Goal: Task Accomplishment & Management: Manage account settings

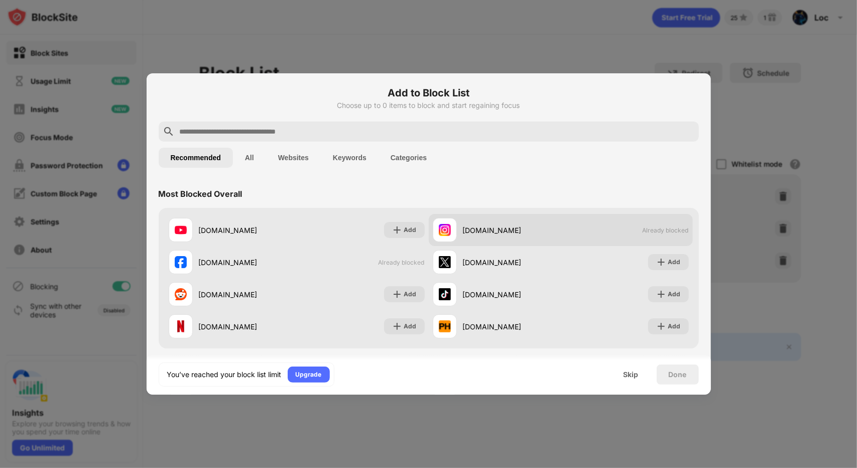
click at [652, 229] on span "Already blocked" at bounding box center [665, 230] width 46 height 8
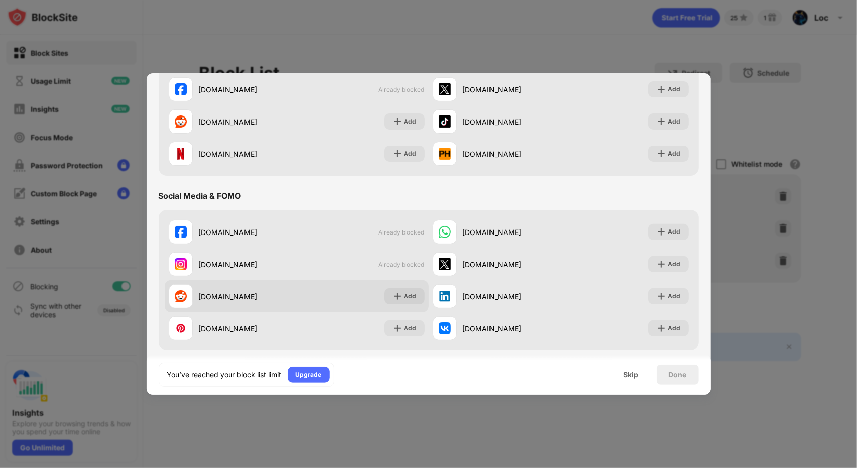
scroll to position [201, 0]
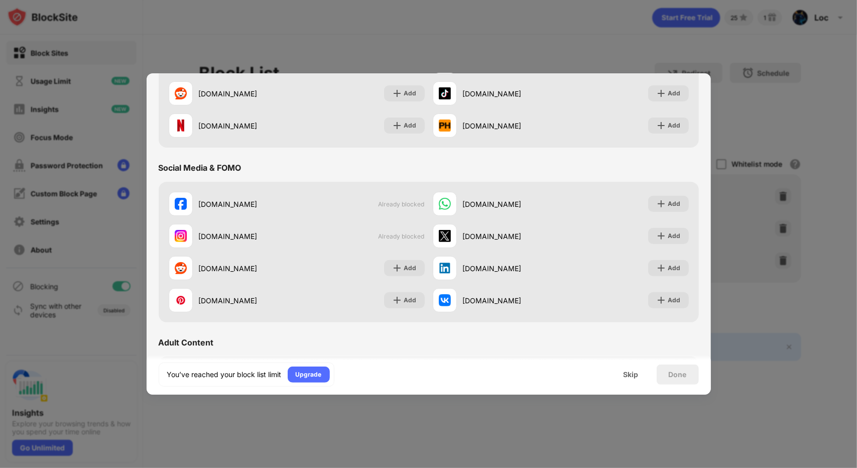
click at [428, 442] on div at bounding box center [428, 234] width 857 height 468
click at [622, 373] on div "Skip" at bounding box center [630, 374] width 39 height 20
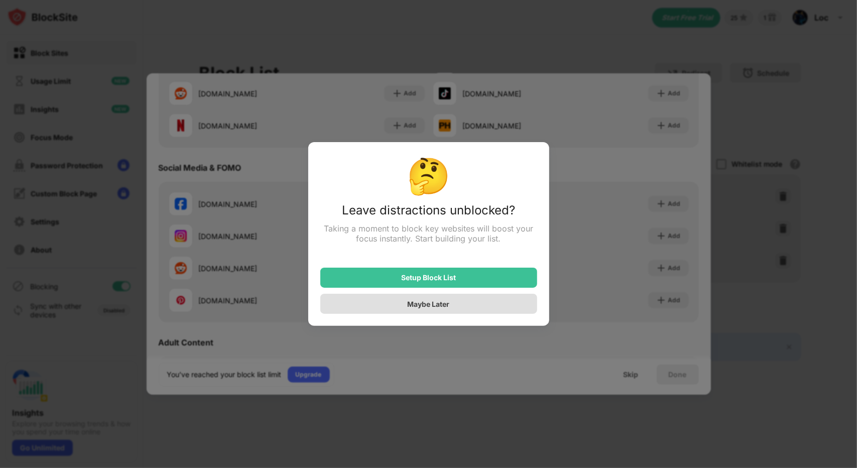
click at [457, 309] on div "Maybe Later" at bounding box center [428, 304] width 217 height 20
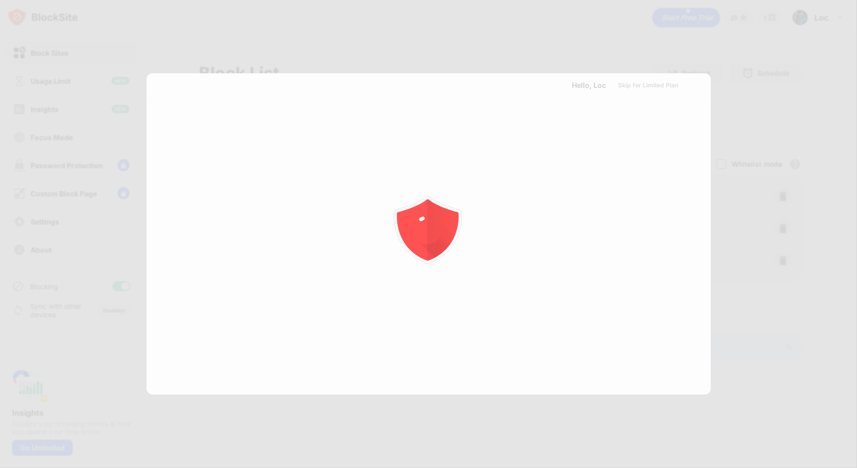
scroll to position [0, 0]
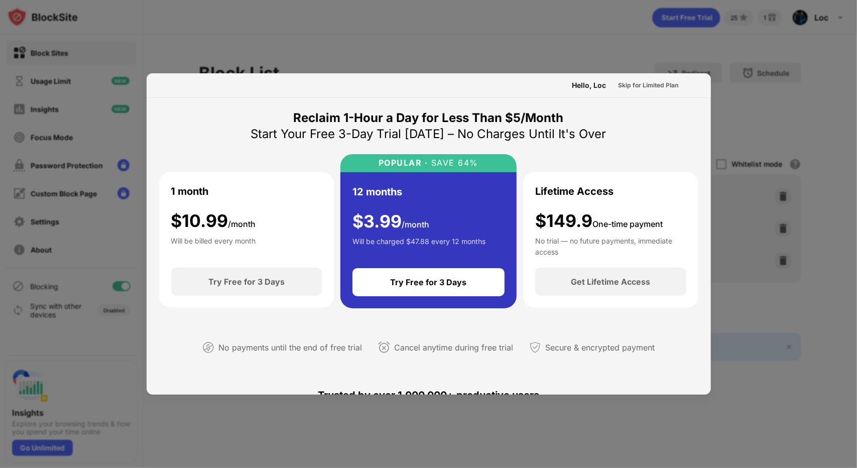
click at [106, 121] on div at bounding box center [428, 234] width 857 height 468
drag, startPoint x: 779, startPoint y: 149, endPoint x: 734, endPoint y: 153, distance: 45.3
click at [777, 149] on div at bounding box center [428, 234] width 857 height 468
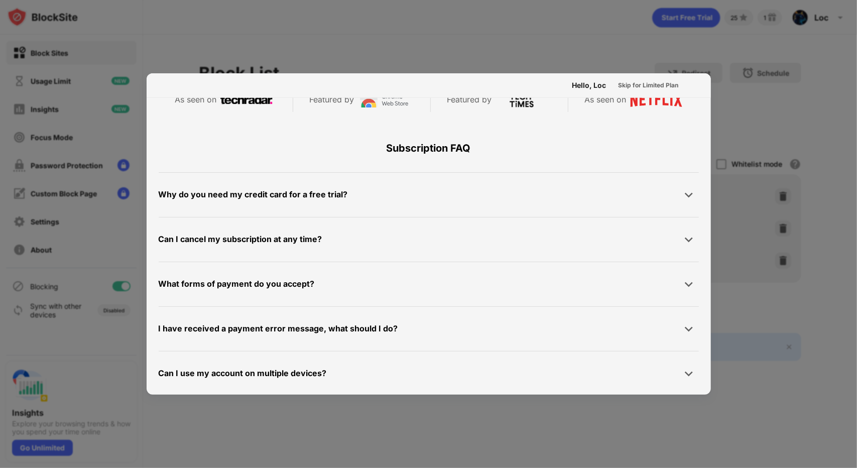
scroll to position [489, 0]
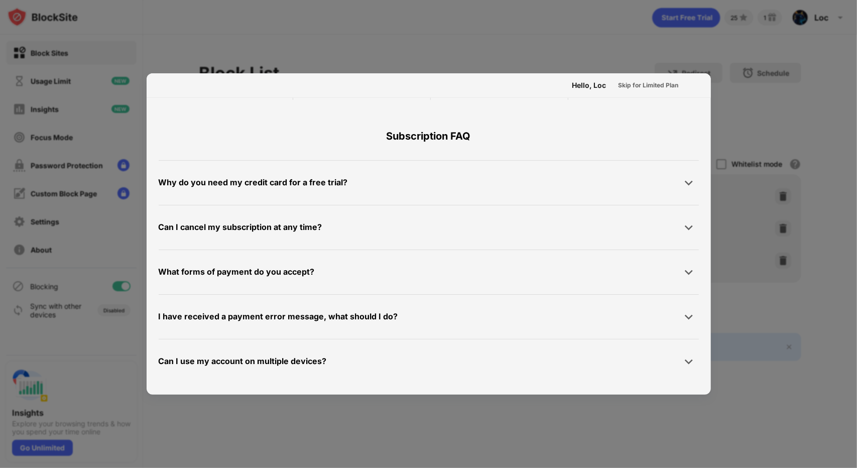
drag, startPoint x: 481, startPoint y: 433, endPoint x: 485, endPoint y: 423, distance: 10.8
click at [481, 434] on div at bounding box center [428, 234] width 857 height 468
click at [130, 80] on div at bounding box center [428, 234] width 857 height 468
drag, startPoint x: 130, startPoint y: 80, endPoint x: 131, endPoint y: 68, distance: 12.6
click at [131, 74] on div at bounding box center [428, 234] width 857 height 468
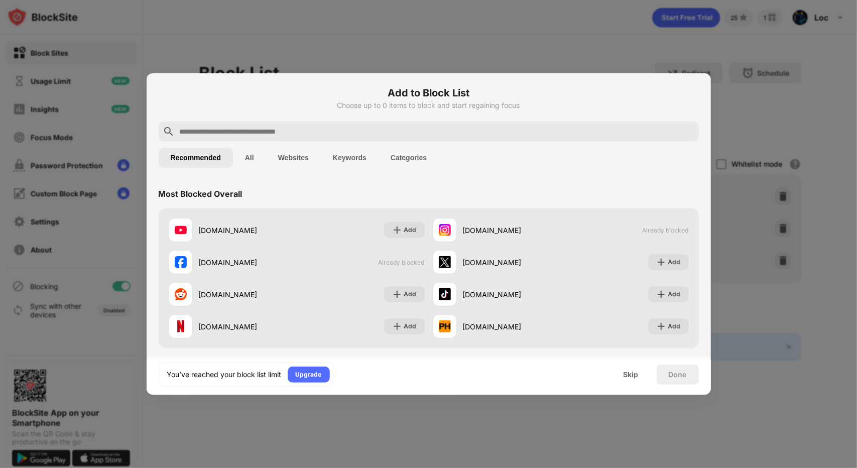
click at [257, 154] on button "All" at bounding box center [249, 158] width 33 height 20
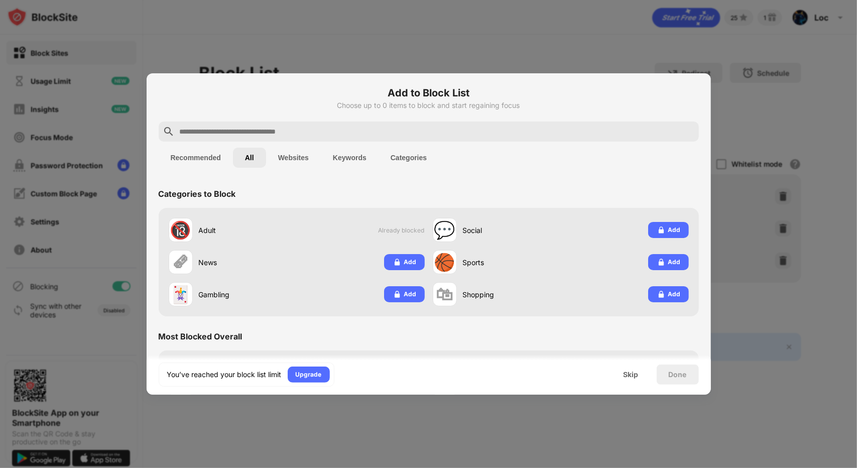
click at [302, 161] on button "Websites" at bounding box center [293, 158] width 55 height 20
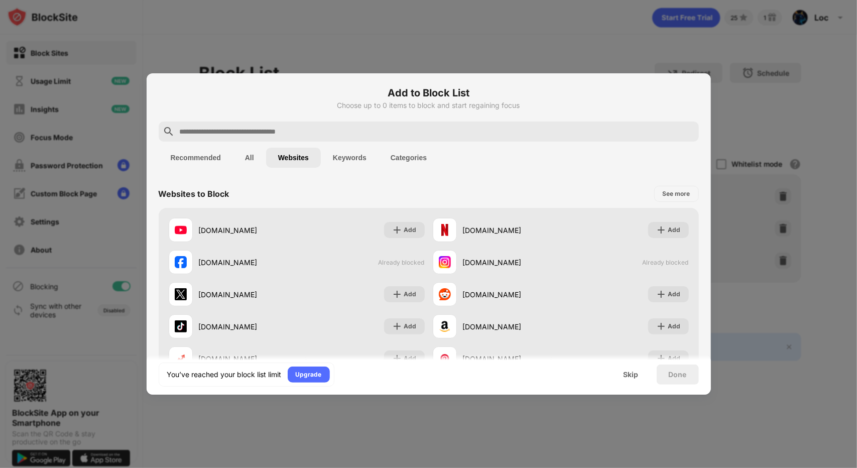
click at [682, 377] on div "Done" at bounding box center [678, 374] width 18 height 8
click at [645, 376] on div "Skip" at bounding box center [630, 374] width 39 height 20
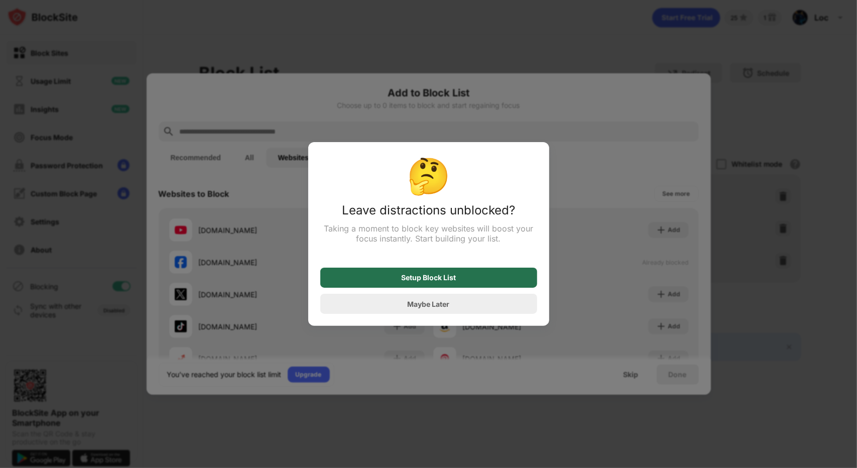
click at [501, 276] on div "Setup Block List" at bounding box center [428, 278] width 217 height 20
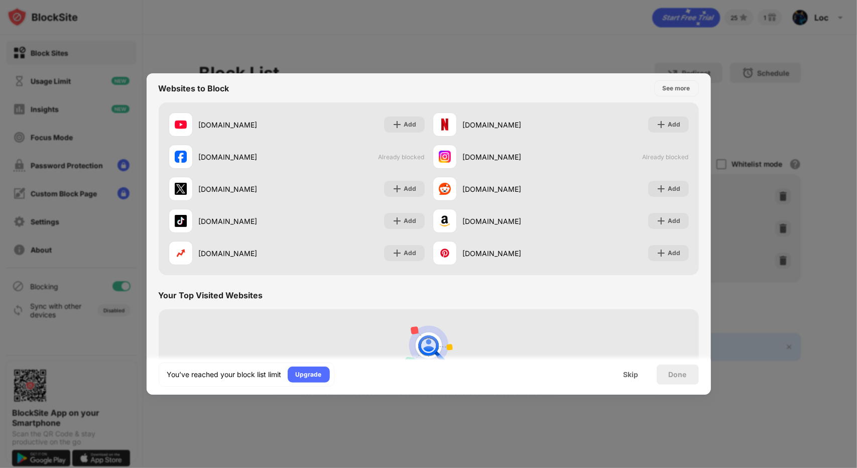
scroll to position [151, 0]
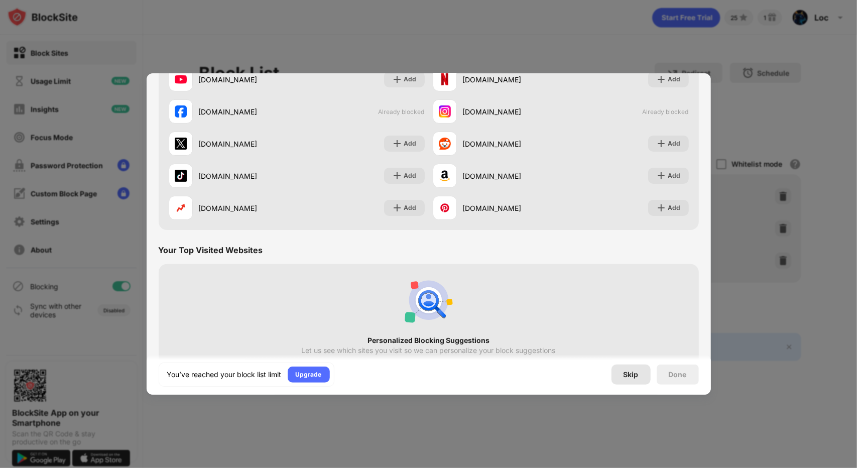
click at [625, 375] on div "Skip" at bounding box center [630, 374] width 15 height 8
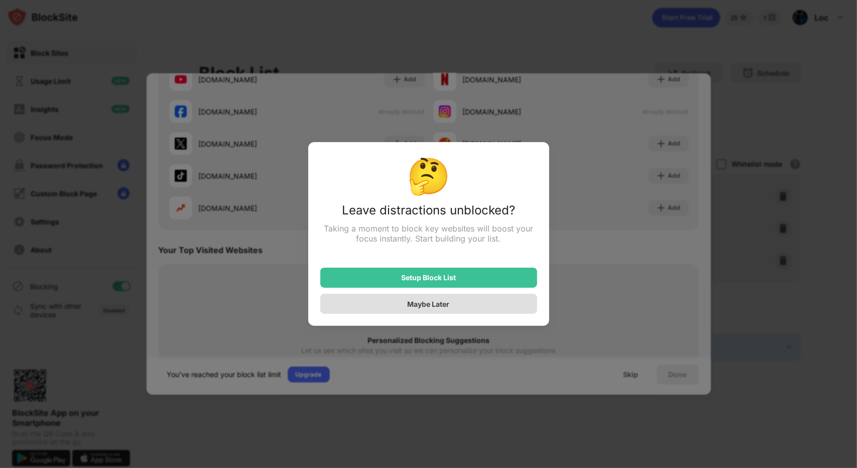
click at [471, 304] on div "Maybe Later" at bounding box center [428, 304] width 217 height 20
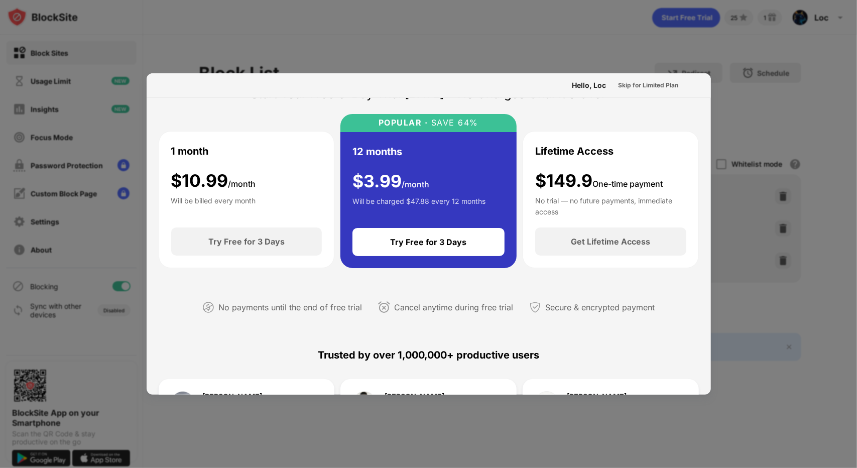
scroll to position [0, 0]
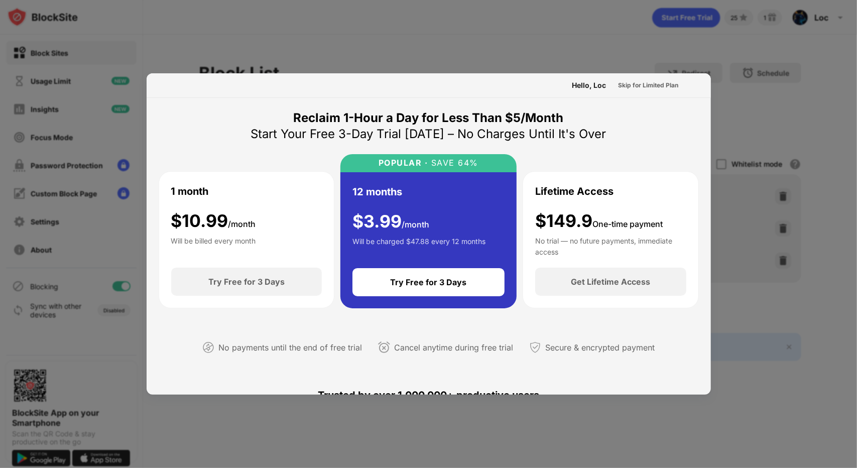
click at [809, 182] on div at bounding box center [428, 234] width 857 height 468
click at [665, 84] on div "Skip for Limited Plan" at bounding box center [648, 85] width 60 height 10
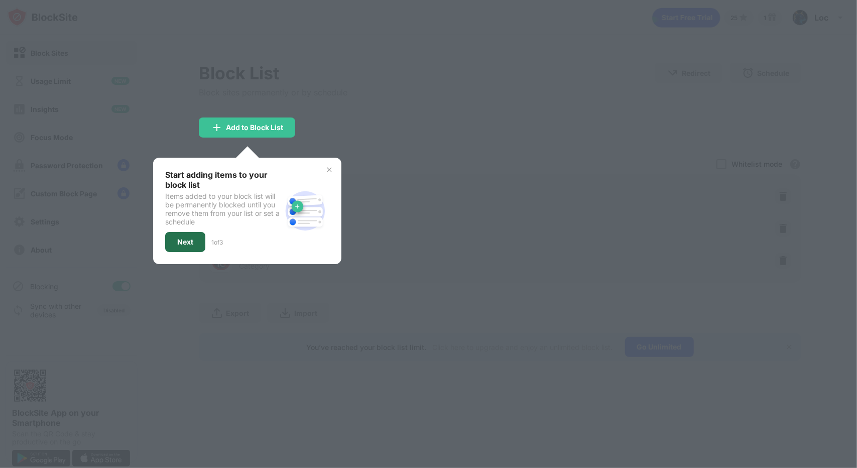
click at [193, 243] on div "Next" at bounding box center [185, 242] width 16 height 8
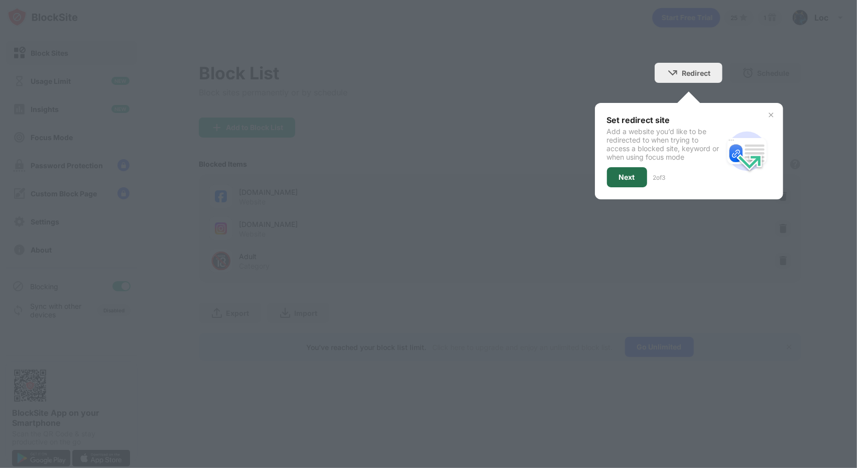
click at [637, 173] on div "Next" at bounding box center [627, 177] width 40 height 20
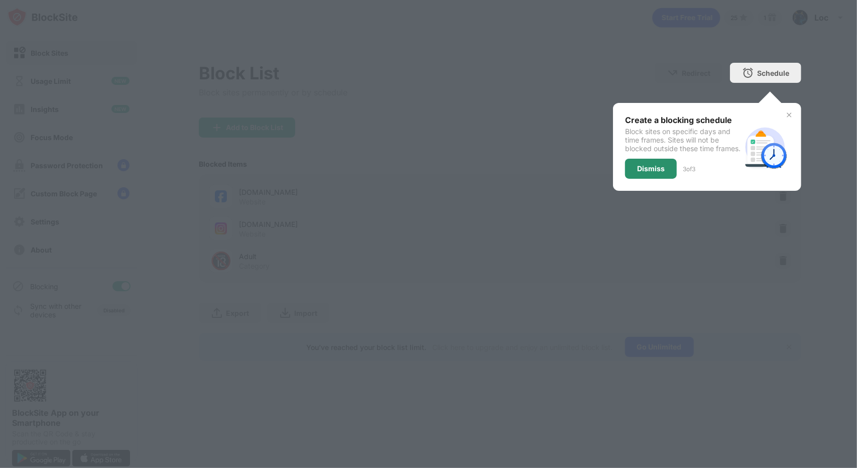
click at [651, 173] on div "Dismiss" at bounding box center [651, 169] width 28 height 8
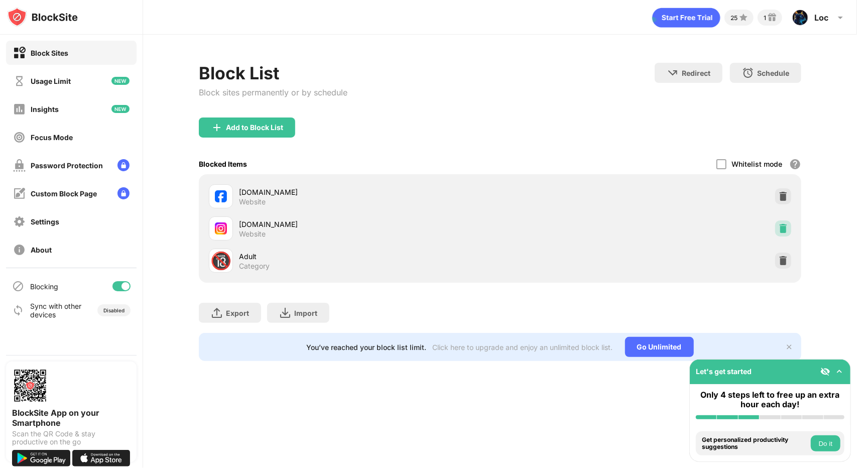
click at [783, 221] on div at bounding box center [783, 228] width 16 height 16
